Goal: Register for event/course

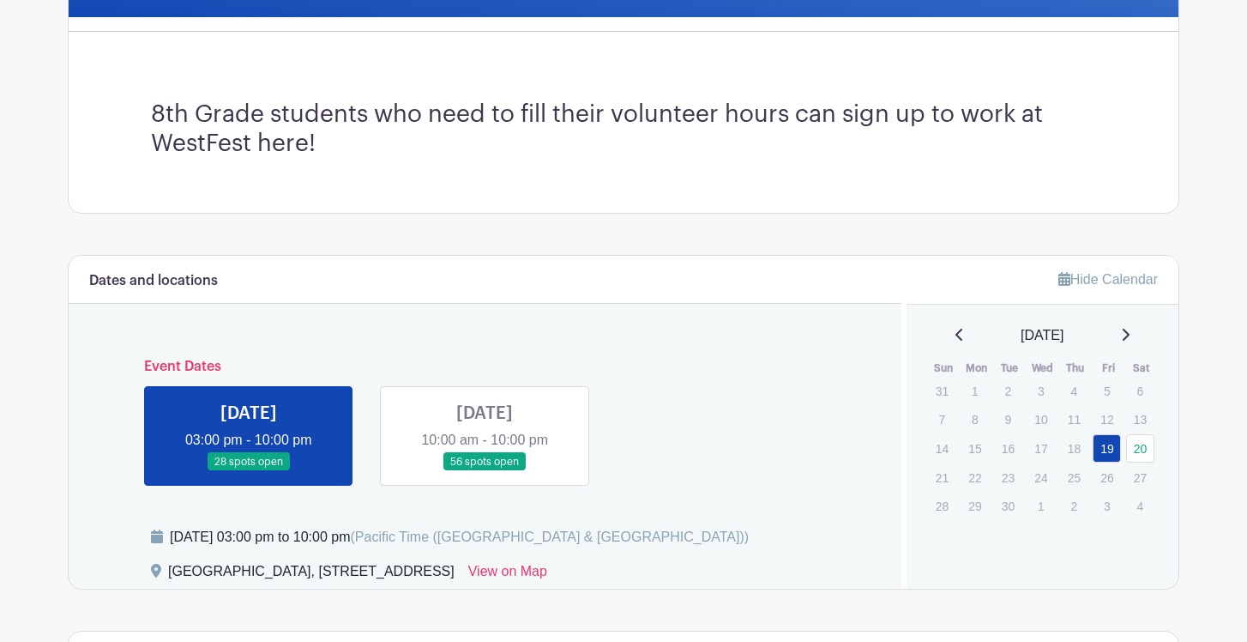
scroll to position [432, 0]
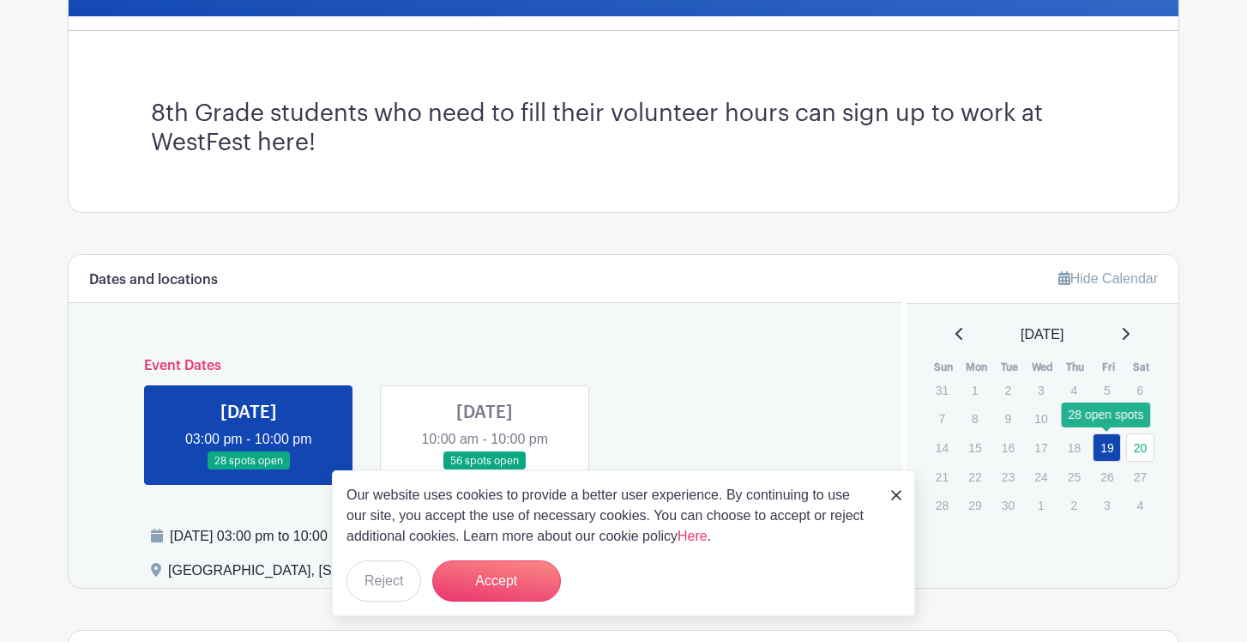
click at [1108, 443] on link "19" at bounding box center [1107, 447] width 28 height 28
click at [894, 497] on img at bounding box center [896, 495] width 10 height 10
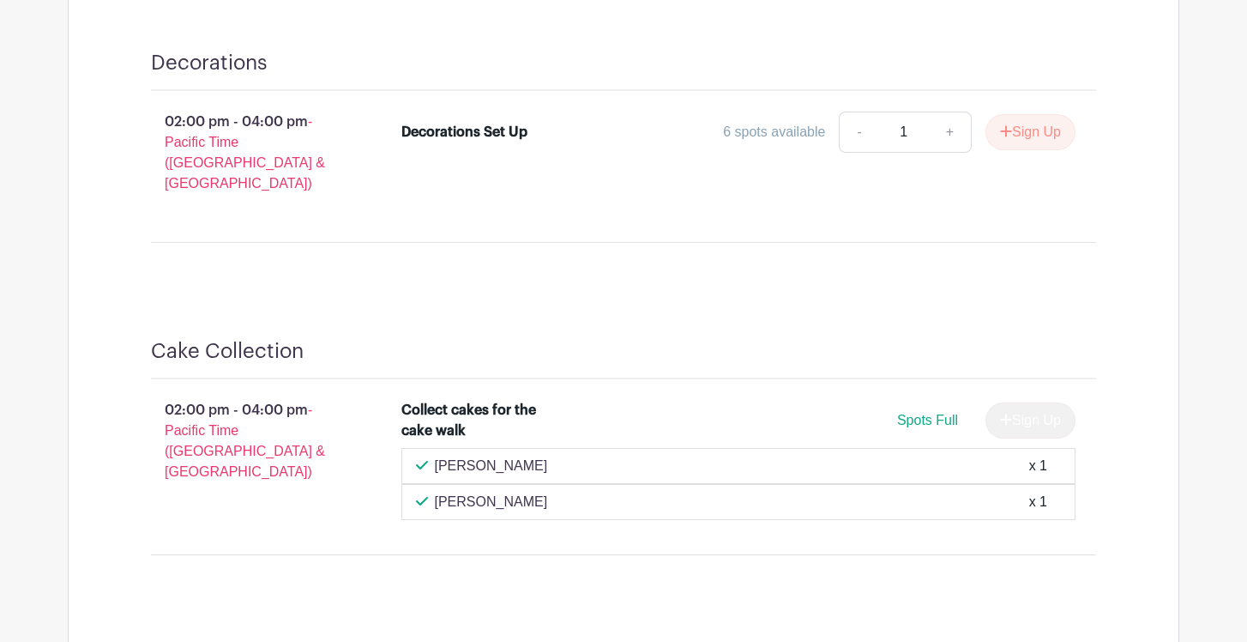
scroll to position [2505, 0]
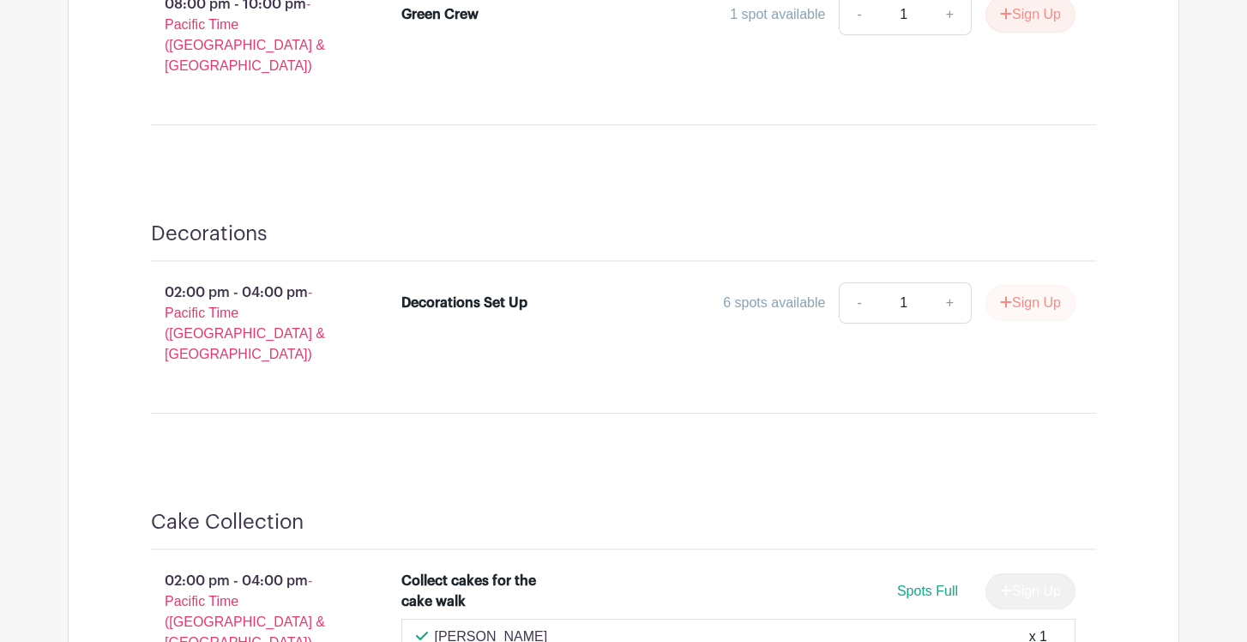
click at [1010, 285] on button "Sign Up" at bounding box center [1031, 303] width 90 height 36
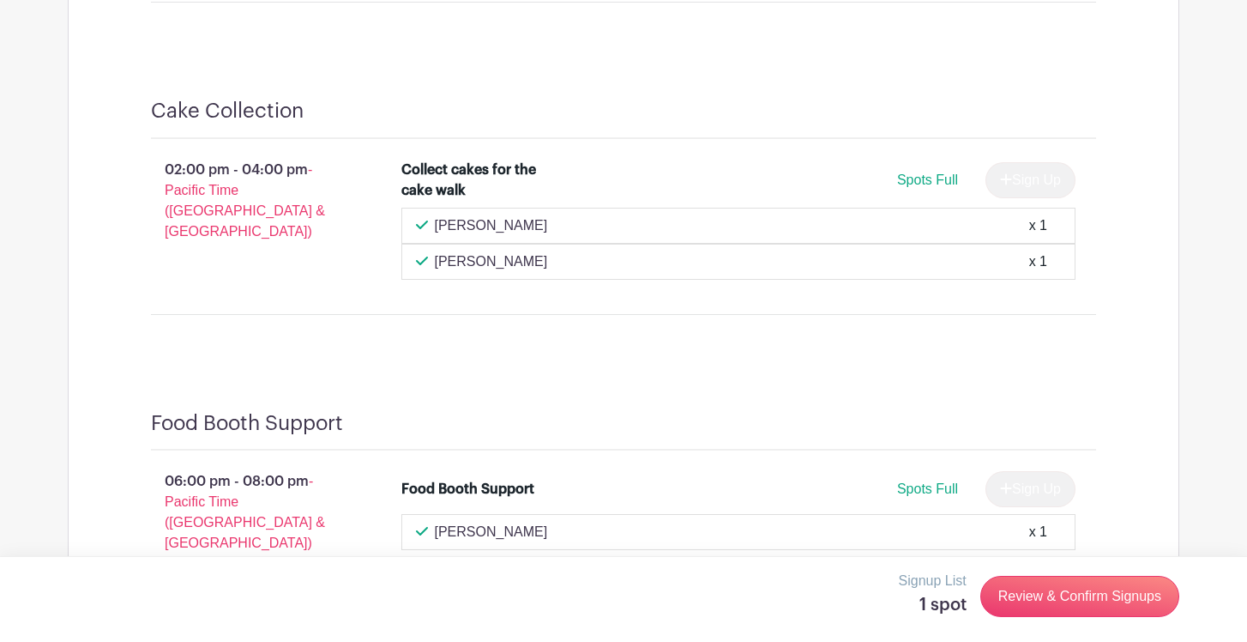
scroll to position [2965, 0]
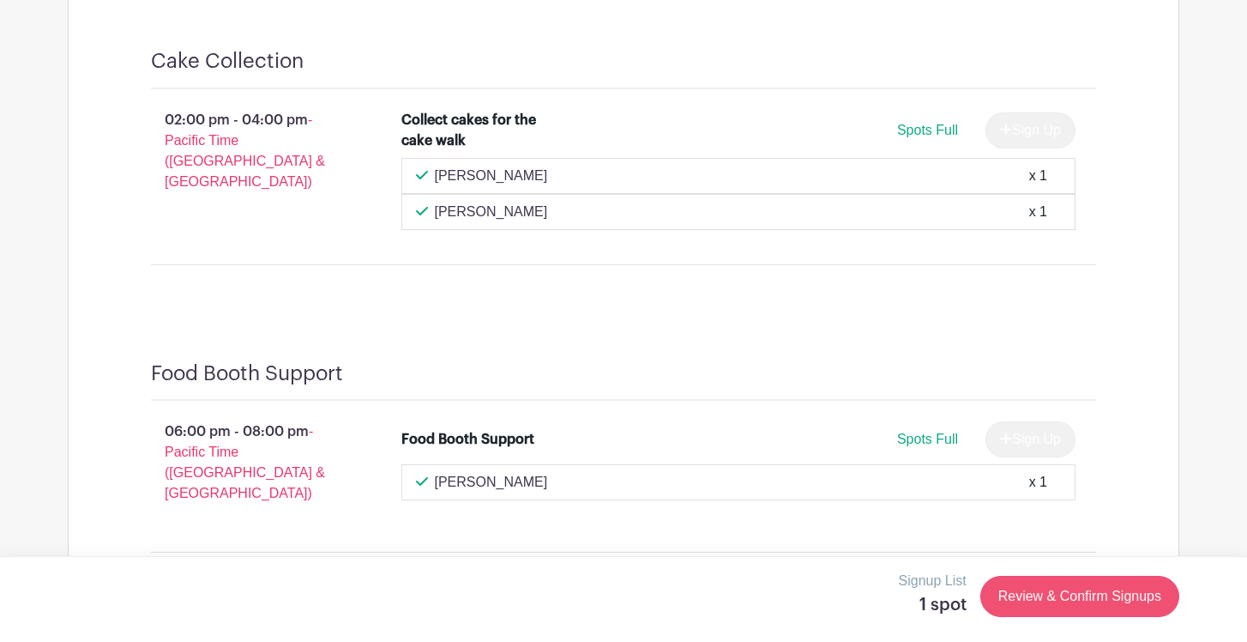
click at [1047, 601] on link "Review & Confirm Signups" at bounding box center [1079, 596] width 199 height 41
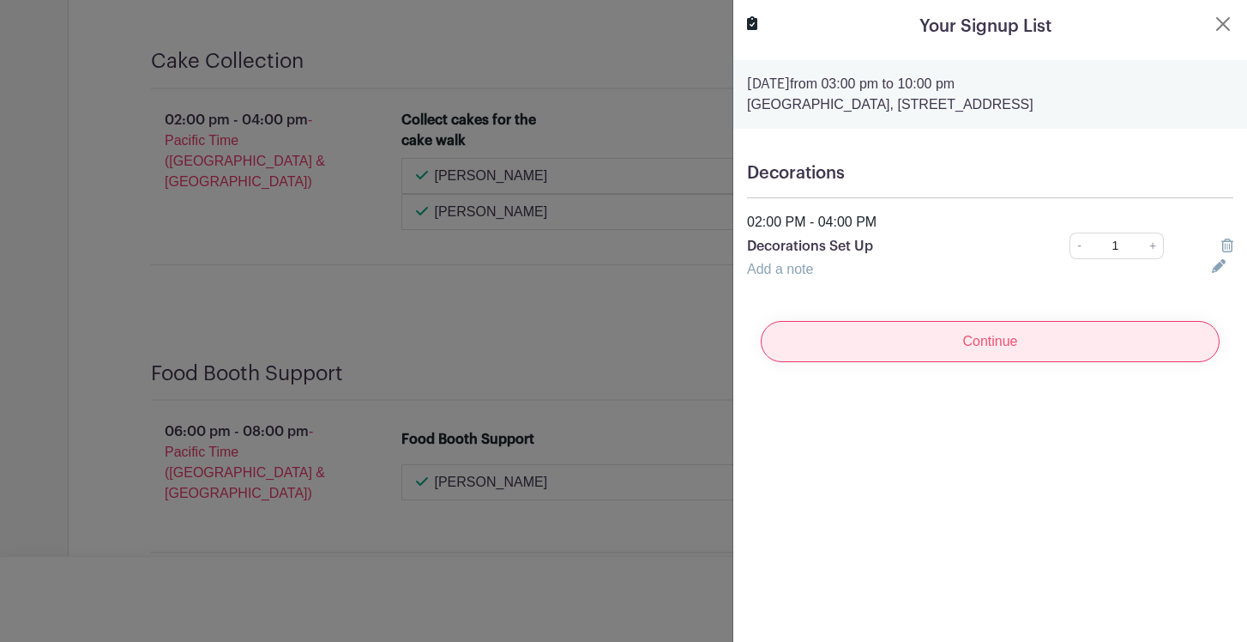
click at [1011, 335] on input "Continue" at bounding box center [990, 341] width 459 height 41
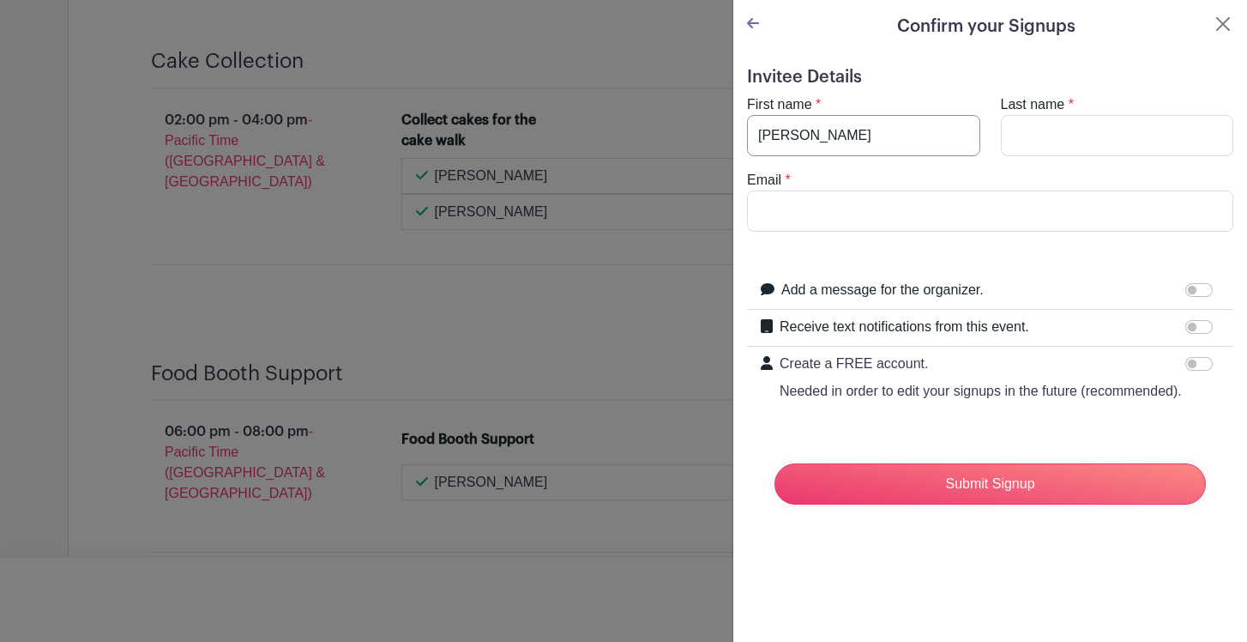
type input "[PERSON_NAME]"
type input "Rice"
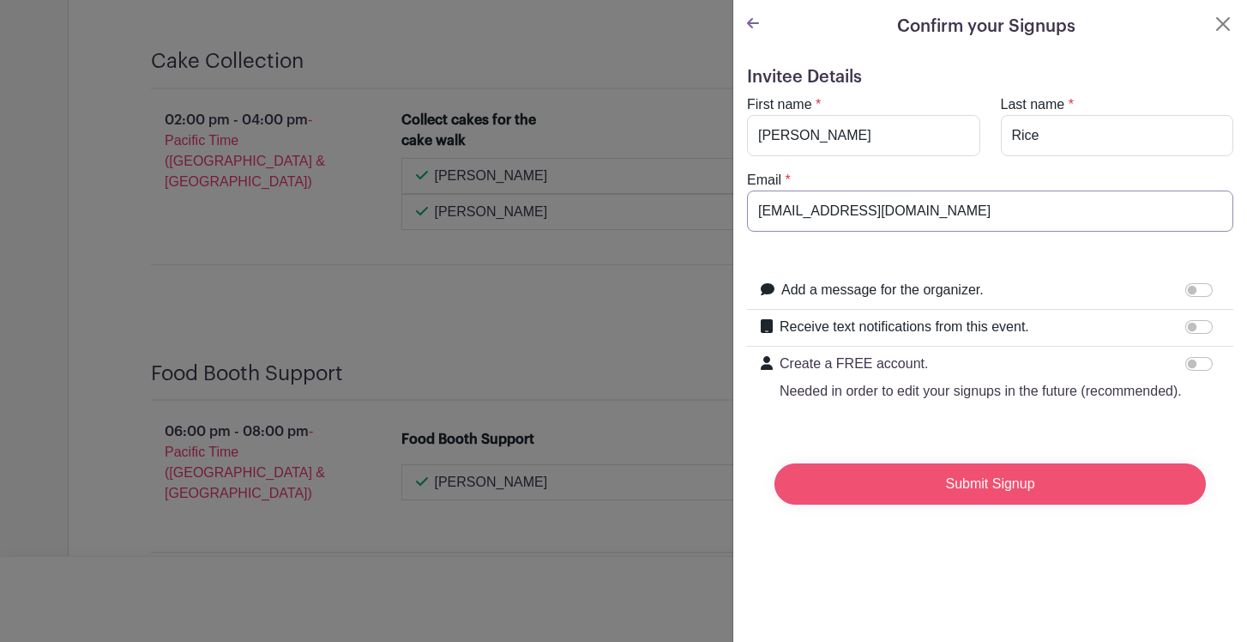
type input "[EMAIL_ADDRESS][DOMAIN_NAME]"
click at [998, 494] on input "Submit Signup" at bounding box center [990, 483] width 431 height 41
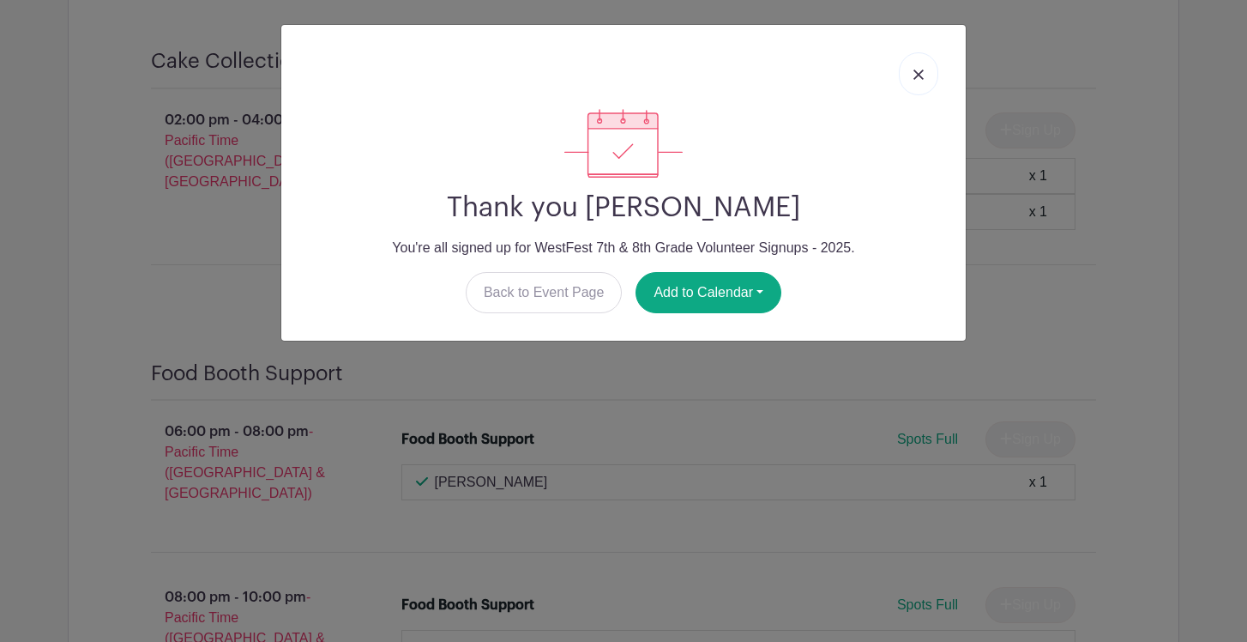
click at [916, 73] on img at bounding box center [919, 74] width 10 height 10
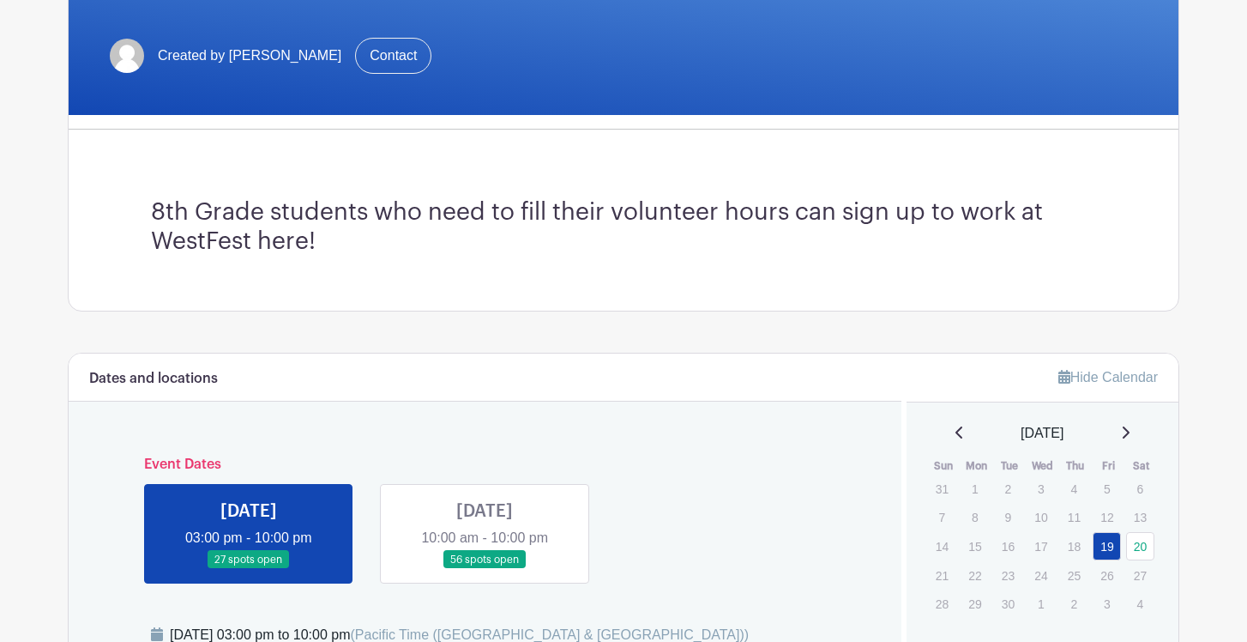
scroll to position [334, 0]
click at [485, 569] on link at bounding box center [485, 569] width 0 height 0
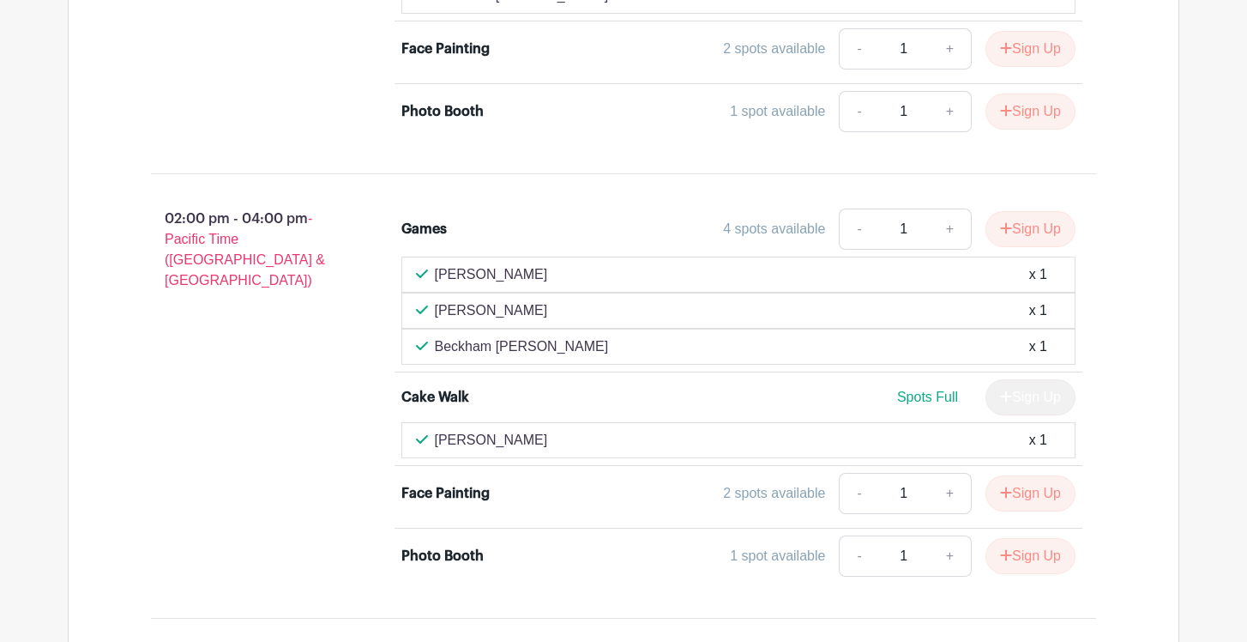
scroll to position [1916, 0]
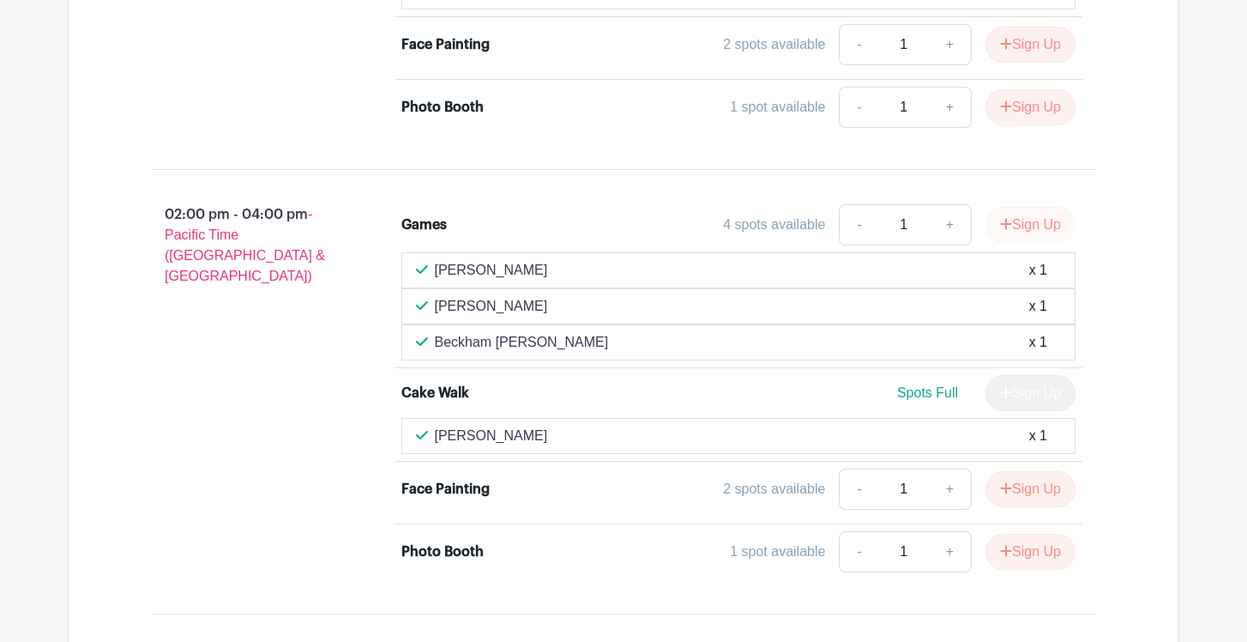
click at [1018, 220] on button "Sign Up" at bounding box center [1031, 225] width 90 height 36
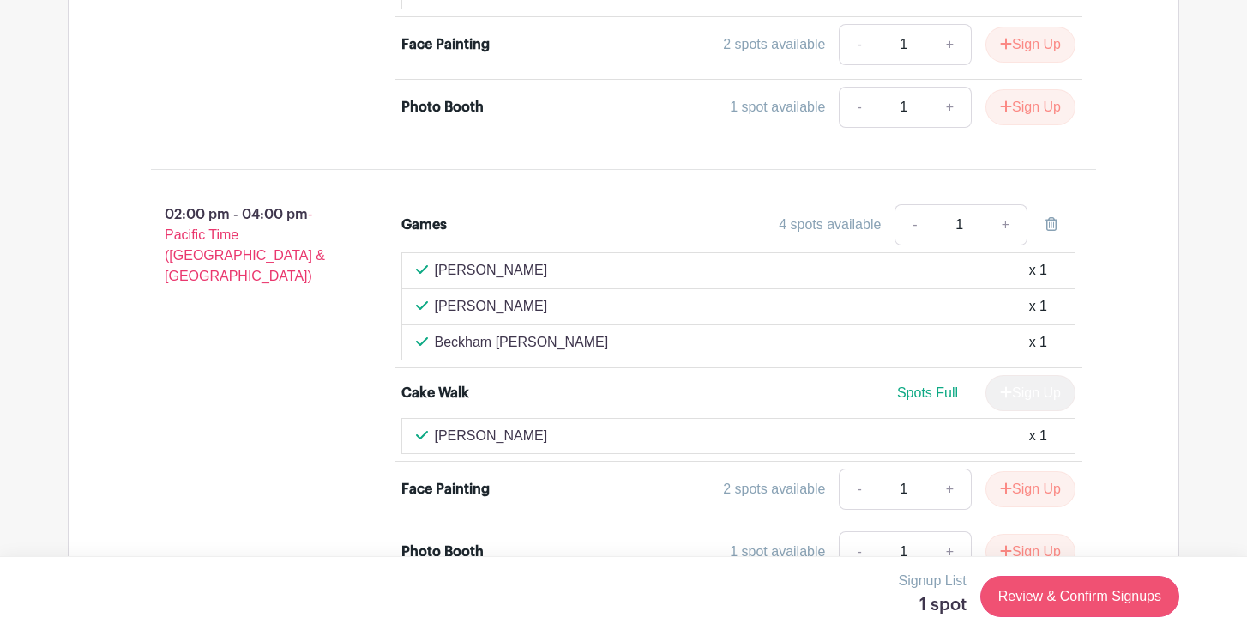
click at [1083, 606] on link "Review & Confirm Signups" at bounding box center [1079, 596] width 199 height 41
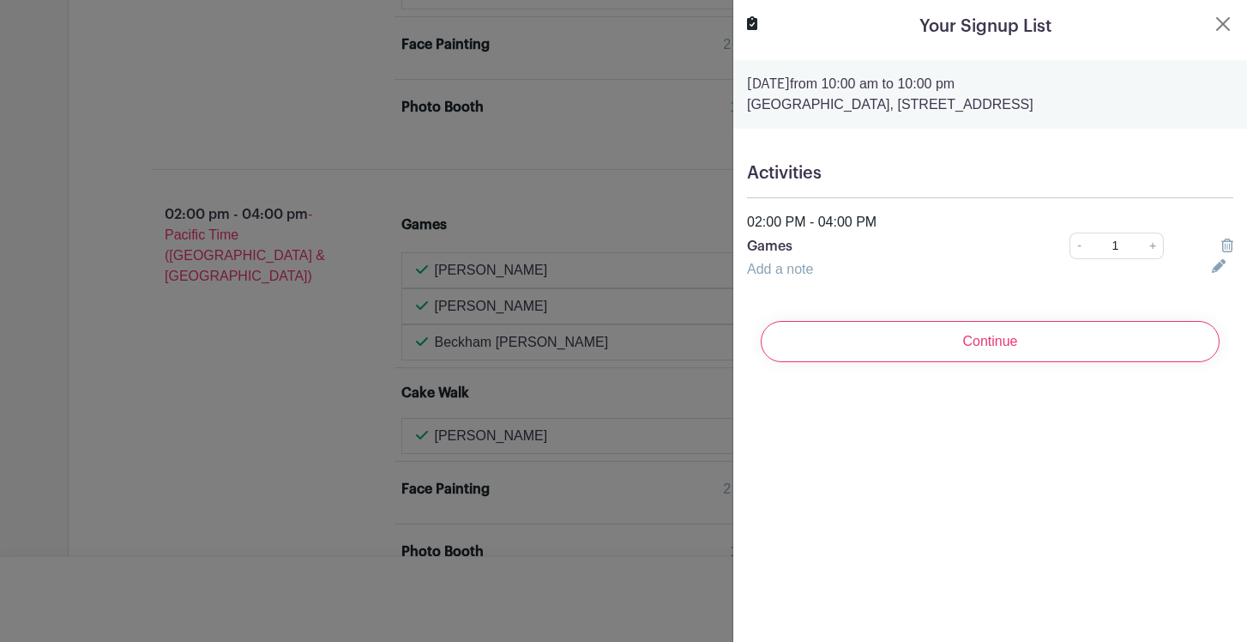
click at [250, 425] on div at bounding box center [623, 321] width 1247 height 642
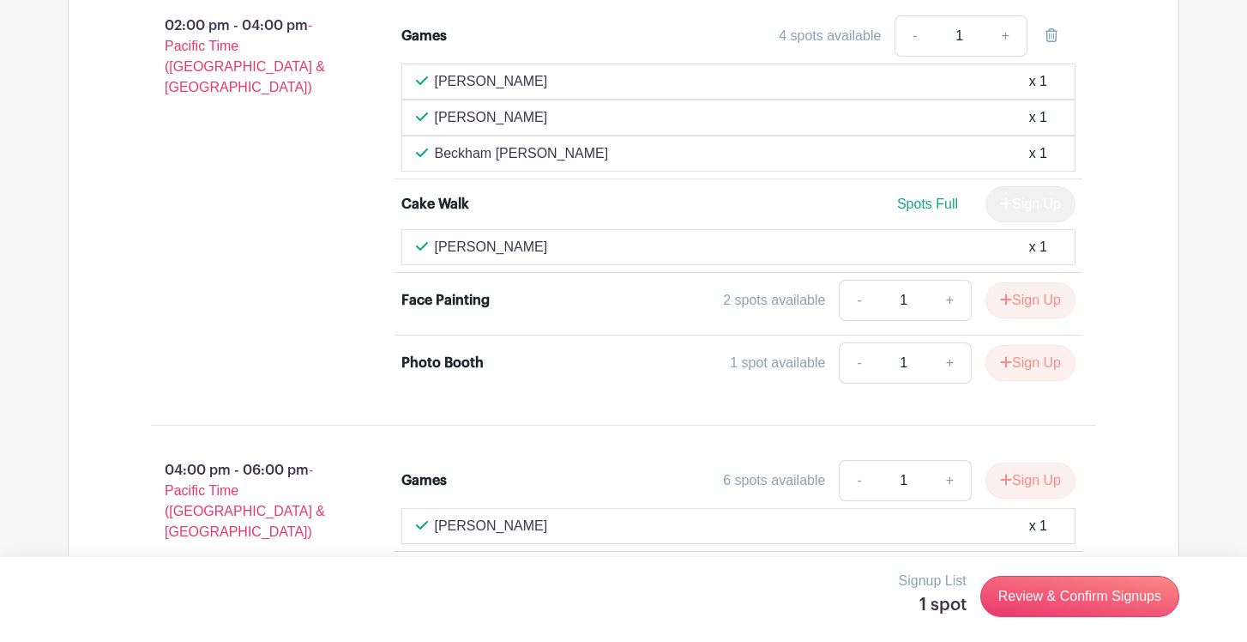
scroll to position [2021, 0]
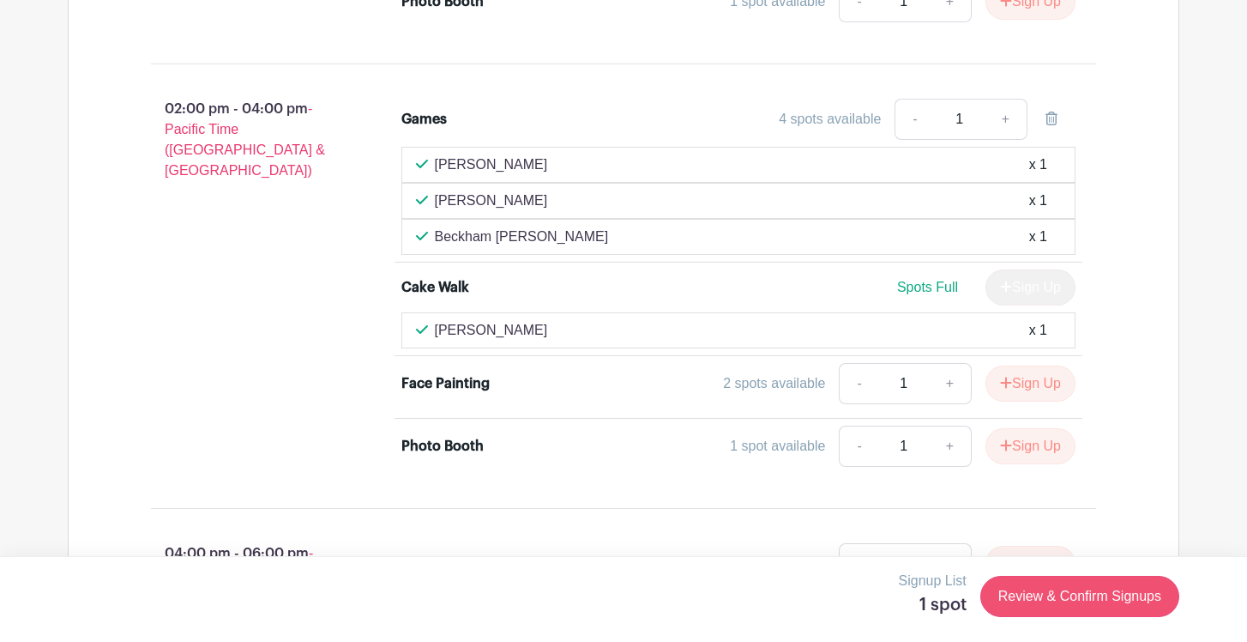
click at [1086, 601] on link "Review & Confirm Signups" at bounding box center [1079, 596] width 199 height 41
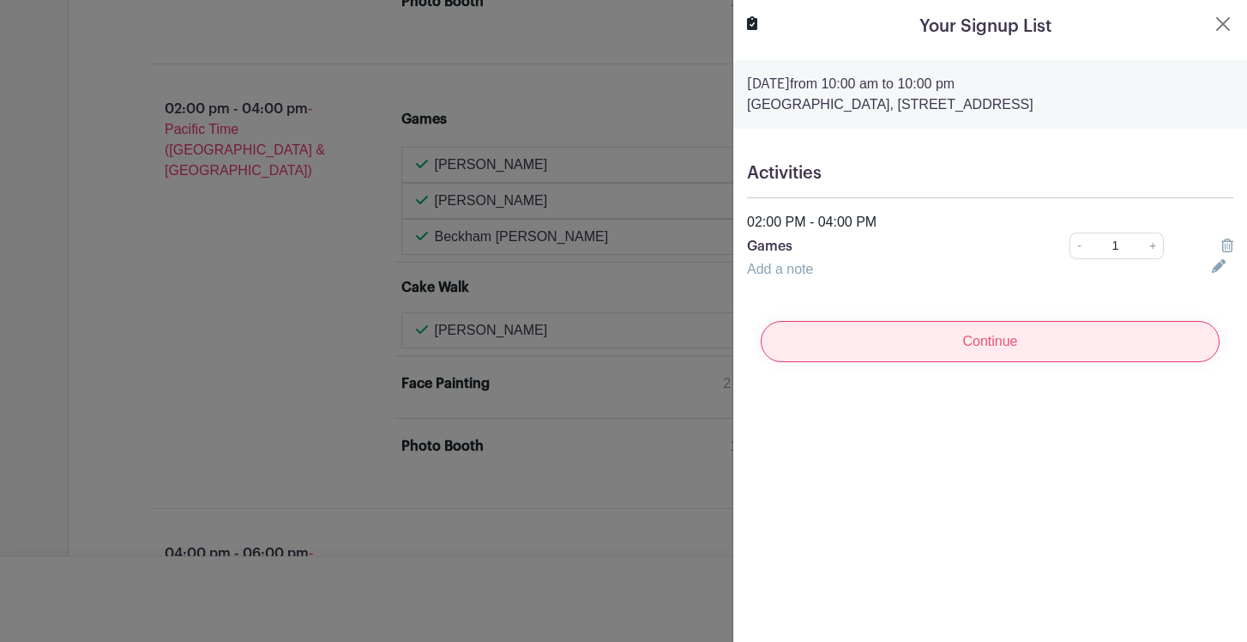
click at [1041, 352] on input "Continue" at bounding box center [990, 341] width 459 height 41
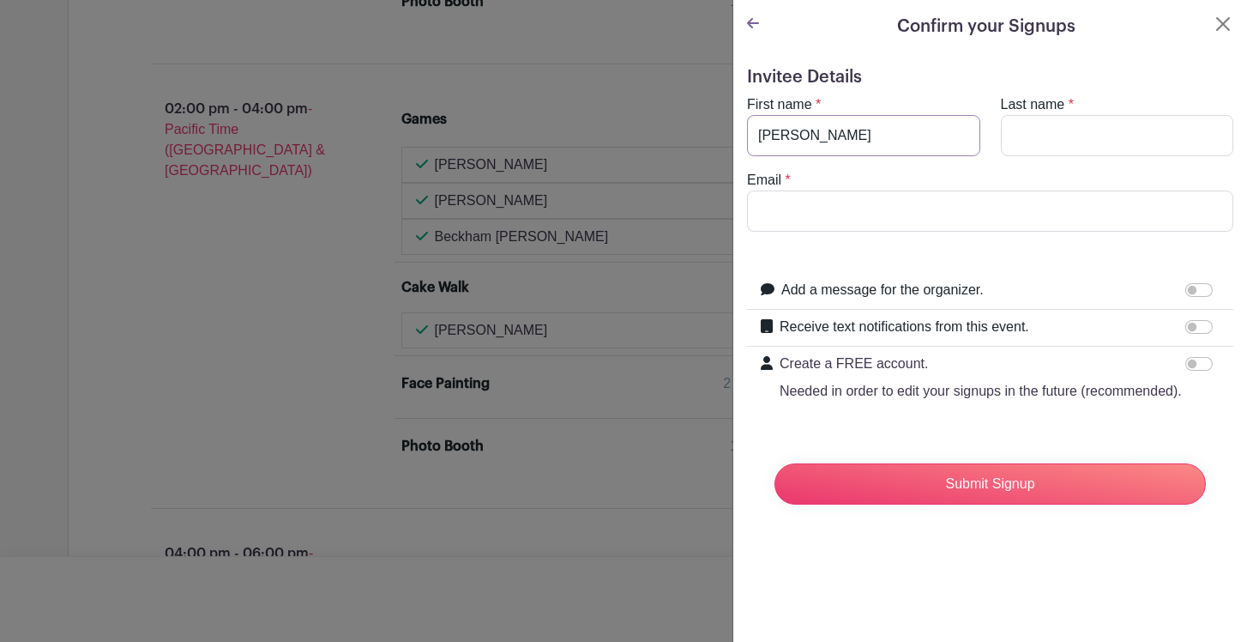
type input "[PERSON_NAME]"
type input "Rice"
type input "f"
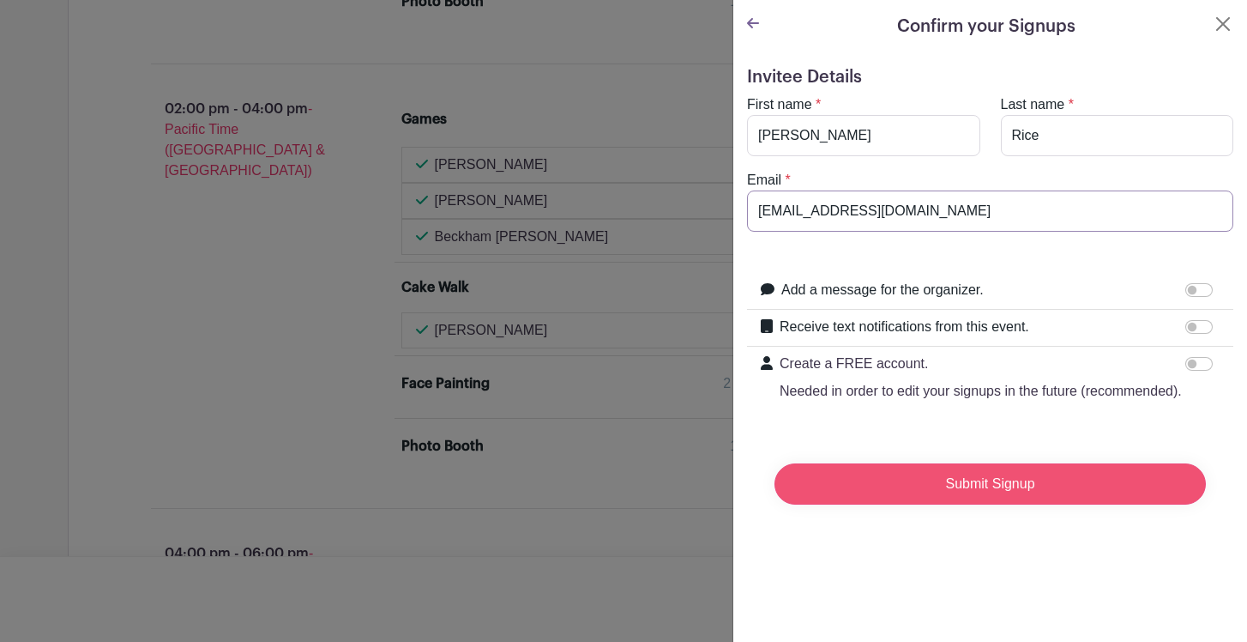
type input "[EMAIL_ADDRESS][DOMAIN_NAME]"
click at [1047, 478] on input "Submit Signup" at bounding box center [990, 483] width 431 height 41
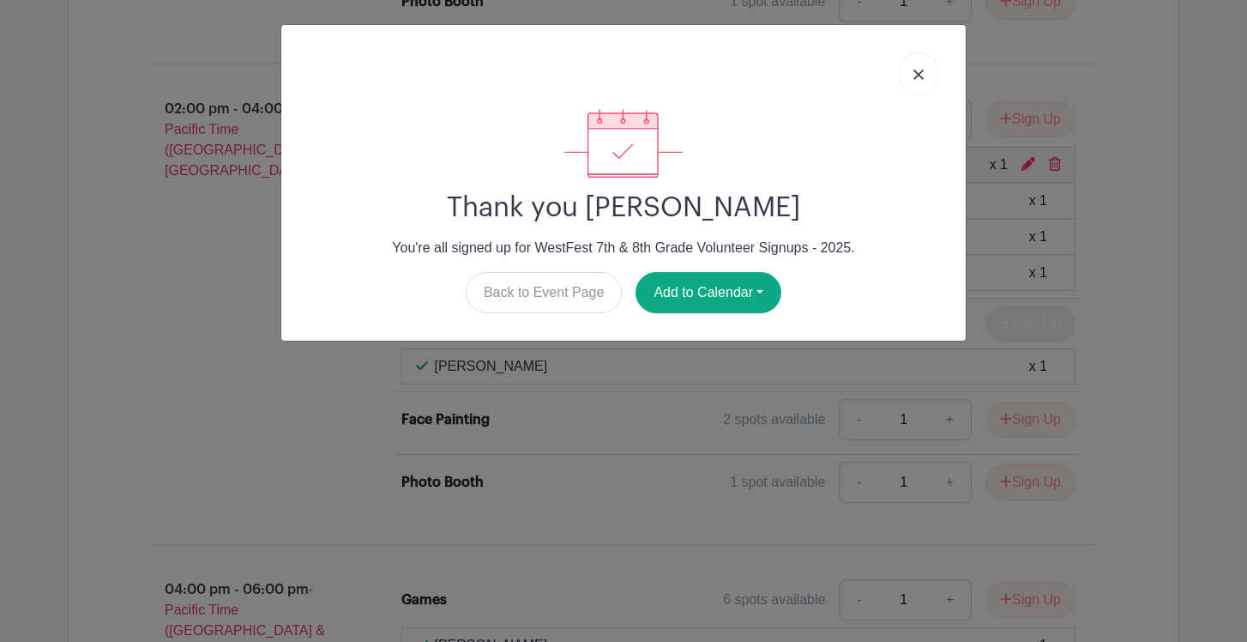
click at [920, 74] on img at bounding box center [919, 74] width 10 height 10
